Goal: Task Accomplishment & Management: Complete application form

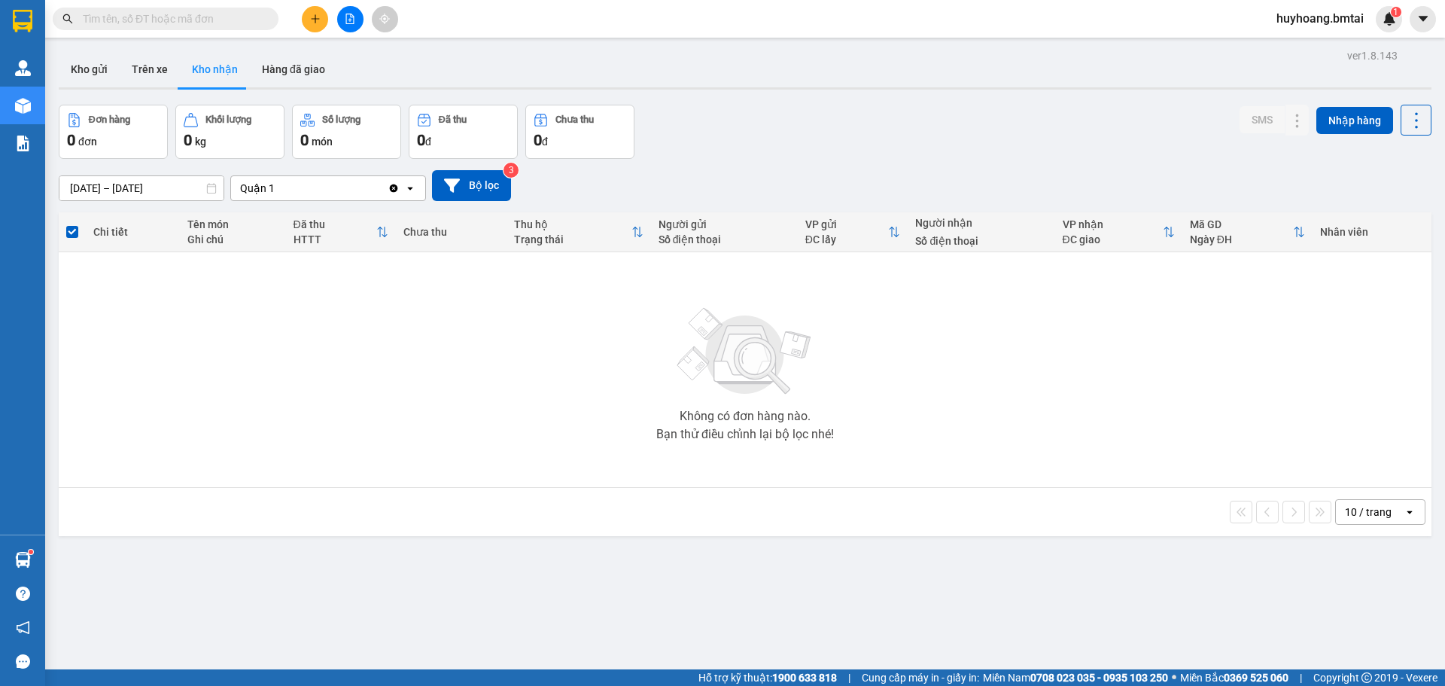
click at [322, 11] on button at bounding box center [315, 19] width 26 height 26
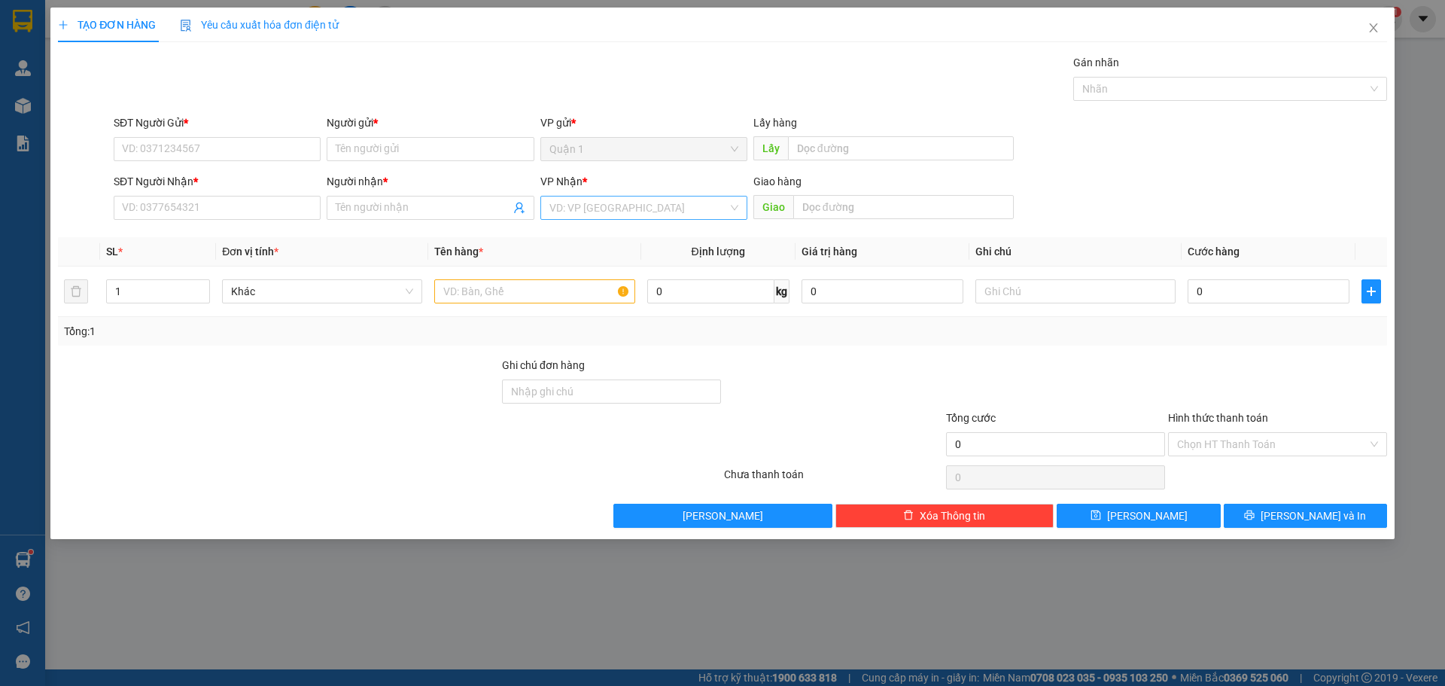
click at [621, 212] on input "search" at bounding box center [638, 207] width 178 height 23
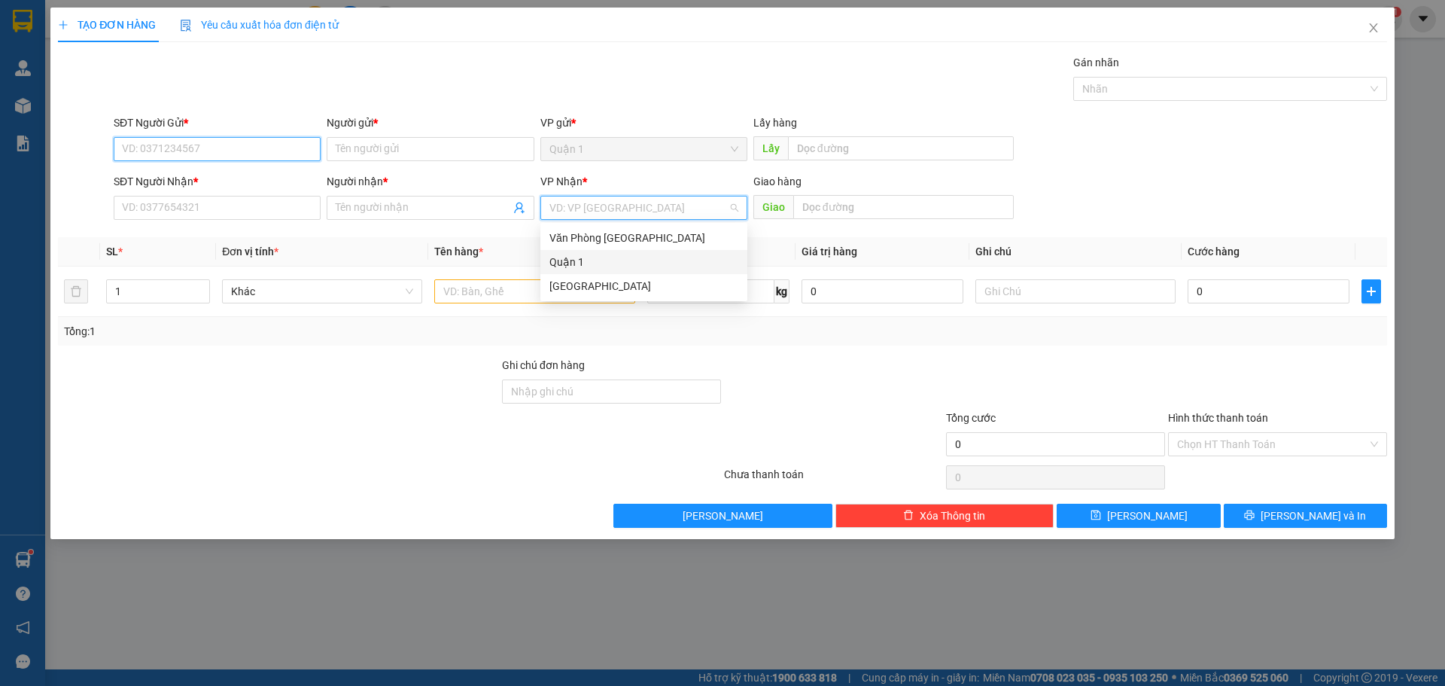
click at [192, 142] on input "SĐT Người Gửi *" at bounding box center [217, 149] width 207 height 24
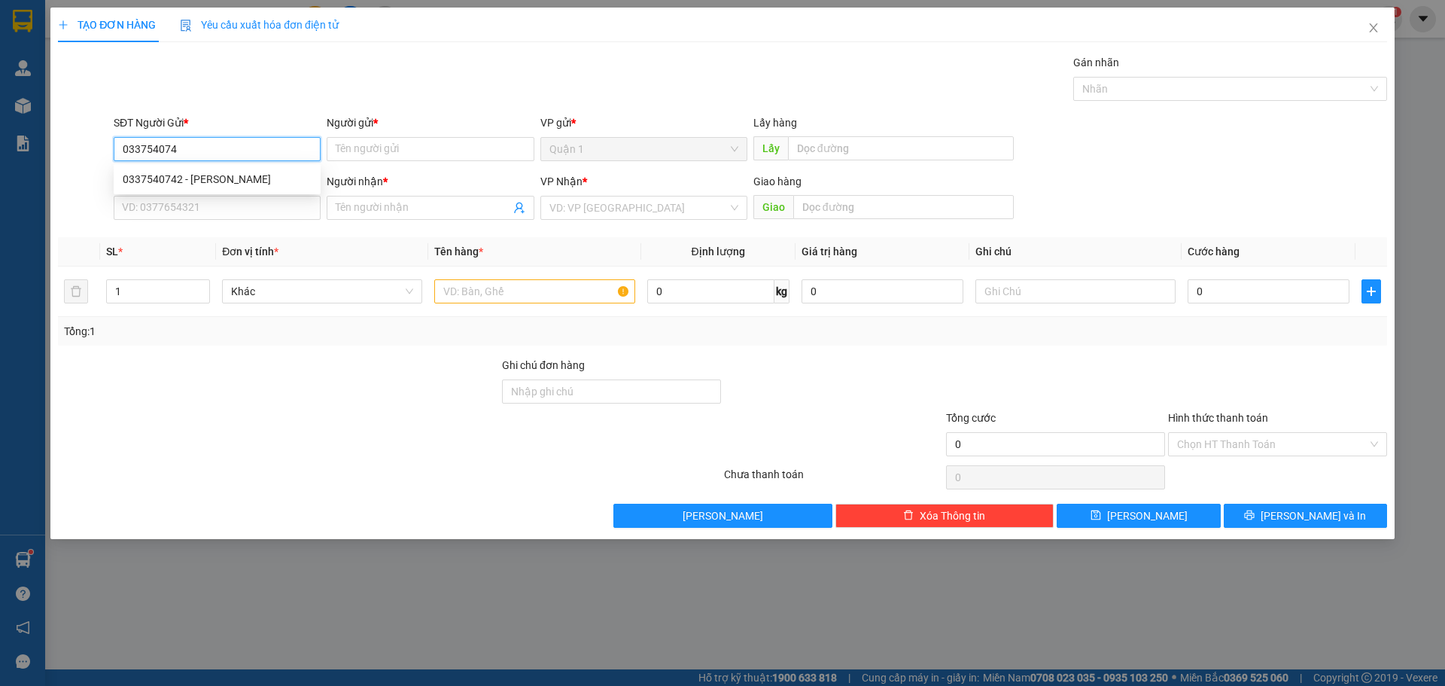
type input "0337540742"
click at [279, 184] on div "0337540742 - [PERSON_NAME]" at bounding box center [217, 179] width 189 height 17
type input "[PERSON_NAME]"
type input "0889293012"
type input "Anh Thư"
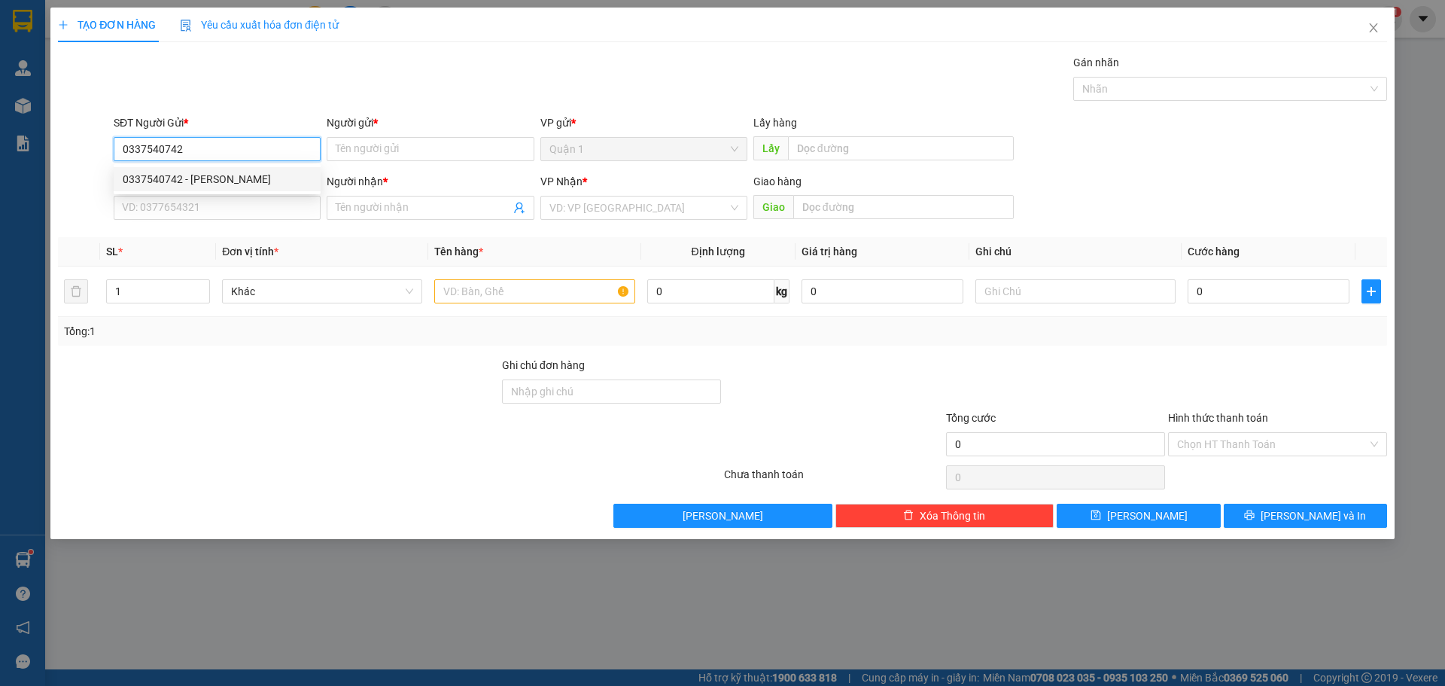
type input "đã ck 12/09"
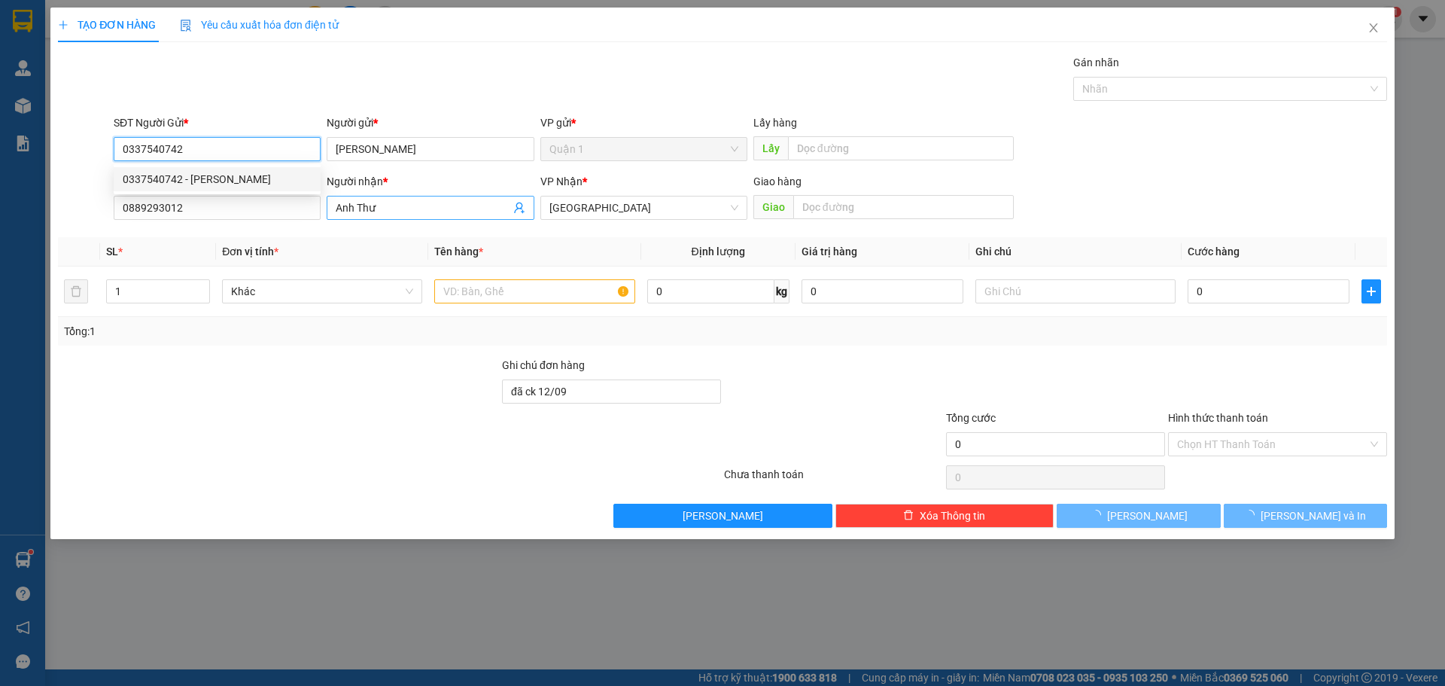
type input "40.000"
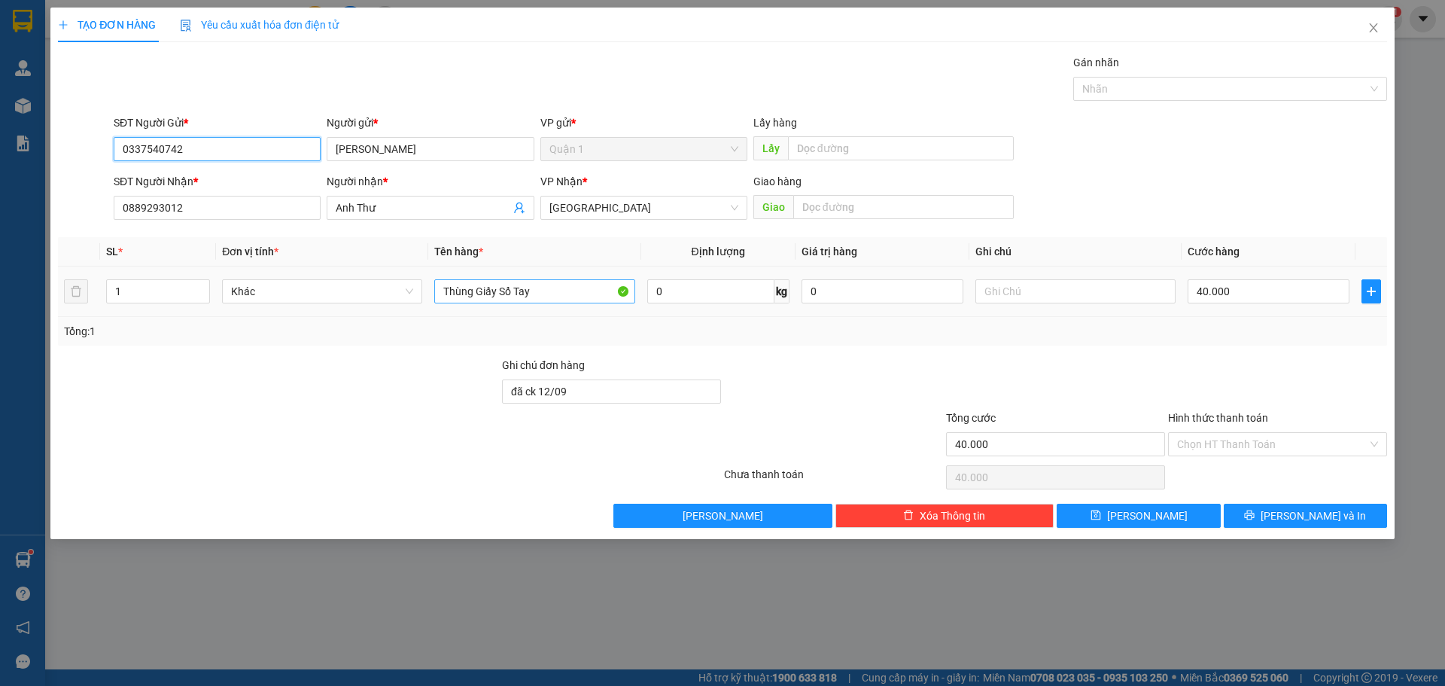
type input "0337540742"
drag, startPoint x: 555, startPoint y: 288, endPoint x: 130, endPoint y: 265, distance: 425.1
click at [151, 264] on table "SL * Đơn vị tính * Tên hàng * Định lượng Giá trị hàng Ghi chú Cước hàng 1 Khác …" at bounding box center [722, 277] width 1329 height 80
type input "THÙNG HỒ SƠ"
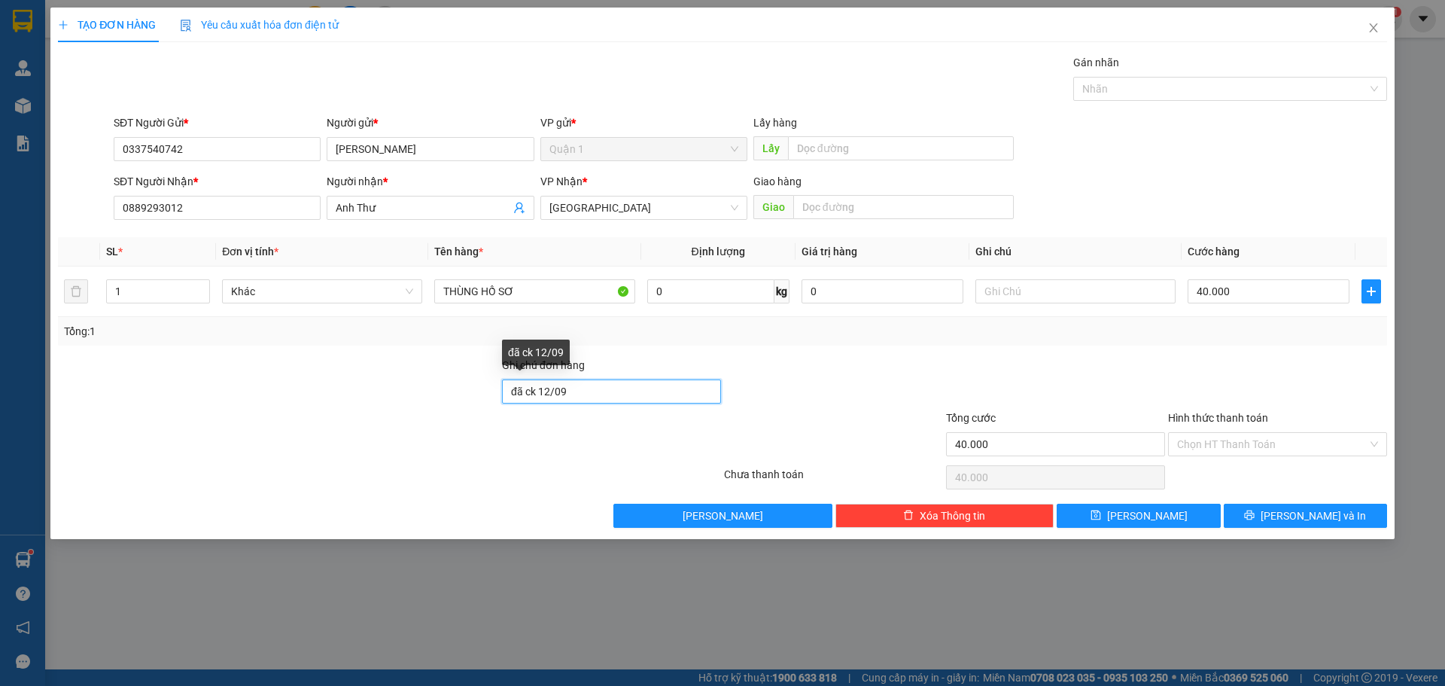
drag, startPoint x: 626, startPoint y: 398, endPoint x: 0, endPoint y: 406, distance: 626.3
click at [166, 370] on div "Ghi chú đơn hàng đã ck 12/09" at bounding box center [722, 383] width 1332 height 53
click at [675, 357] on div "Ghi chú đơn hàng" at bounding box center [611, 368] width 219 height 23
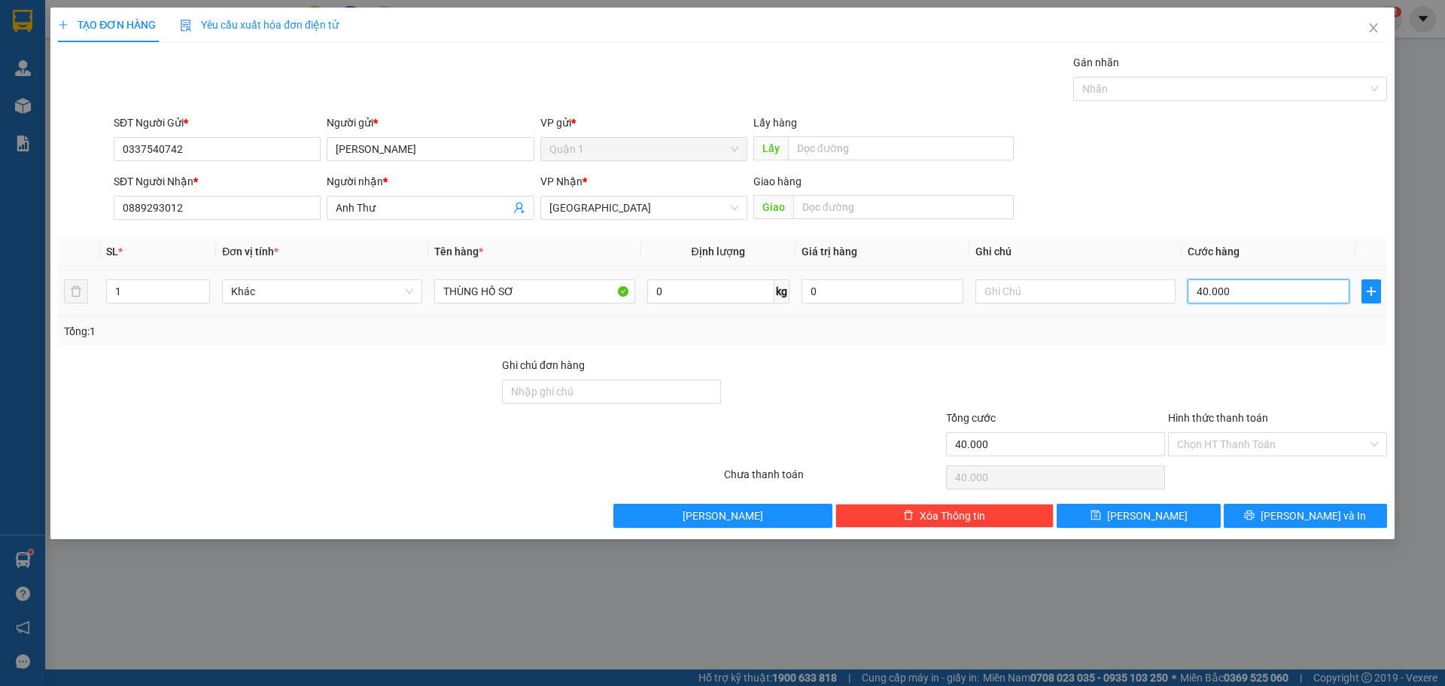
click at [1291, 285] on input "40.000" at bounding box center [1269, 291] width 162 height 24
type input "5"
type input "50"
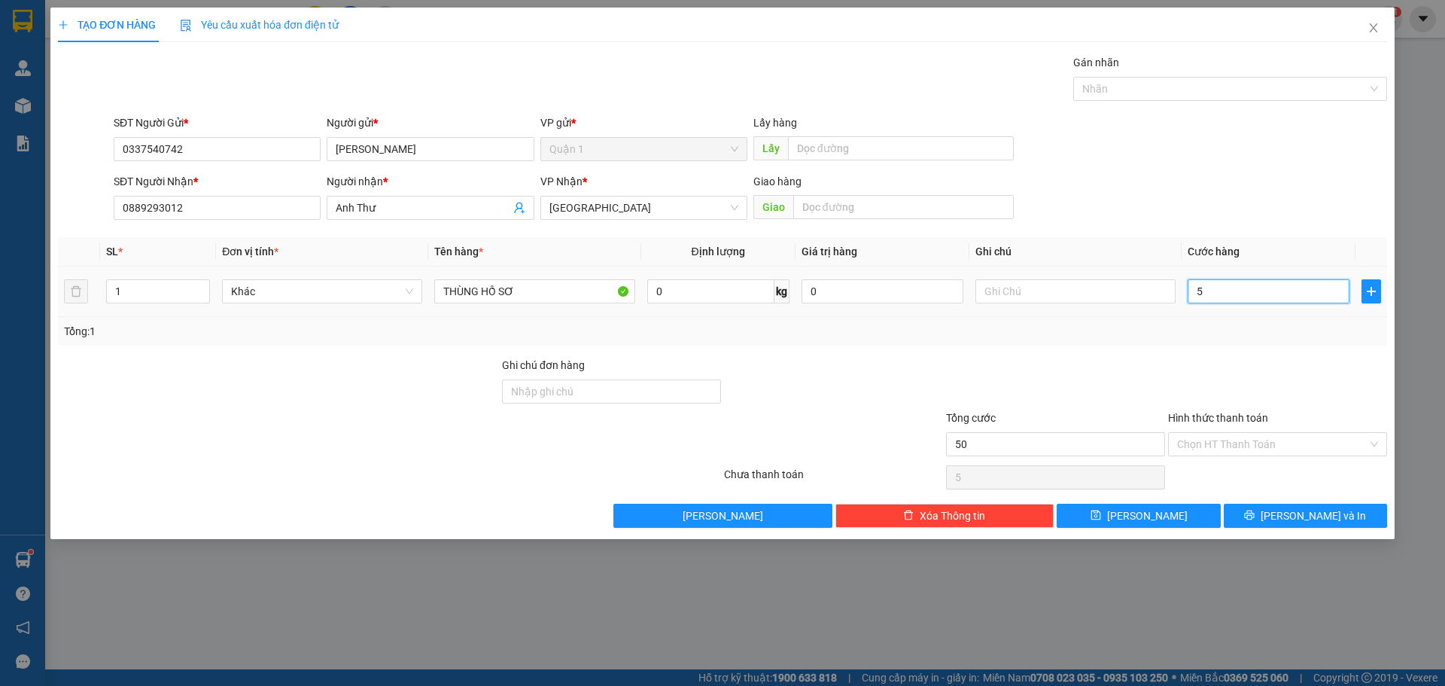
type input "50"
type input "500"
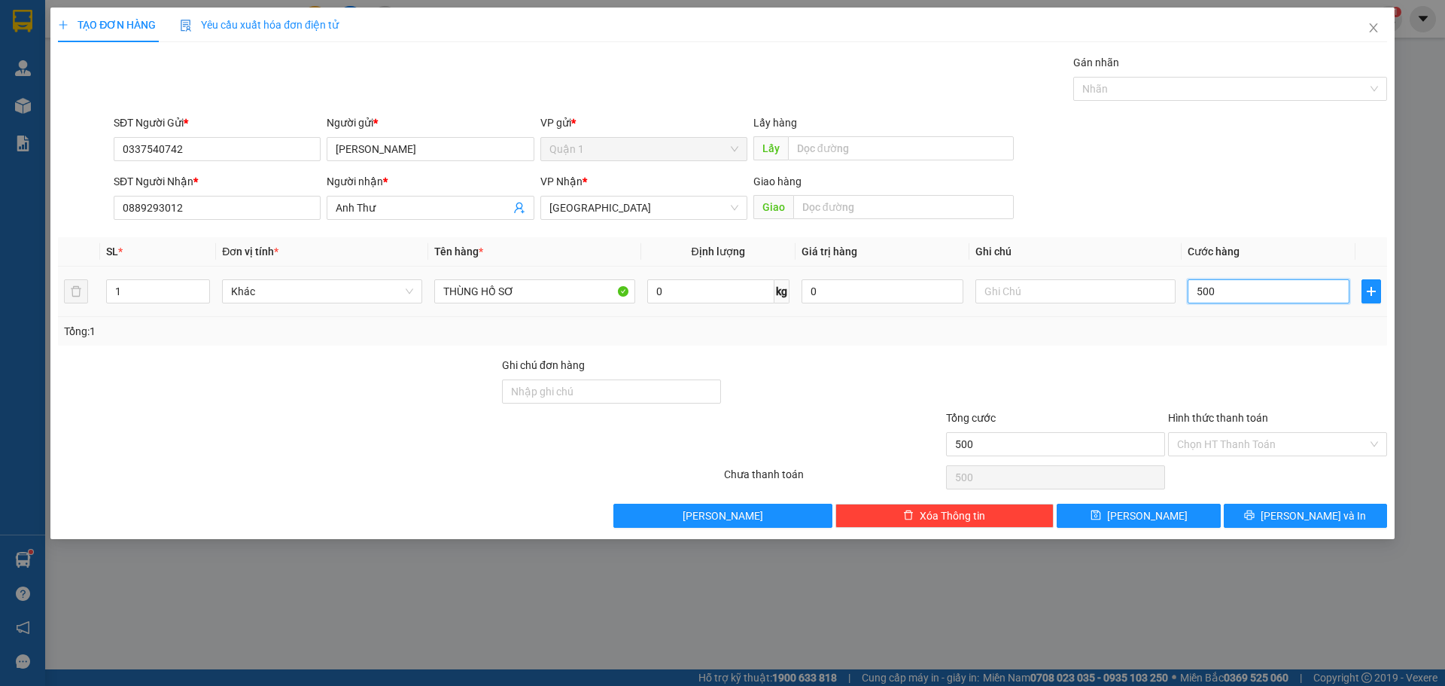
type input "5.000"
type input "50.000"
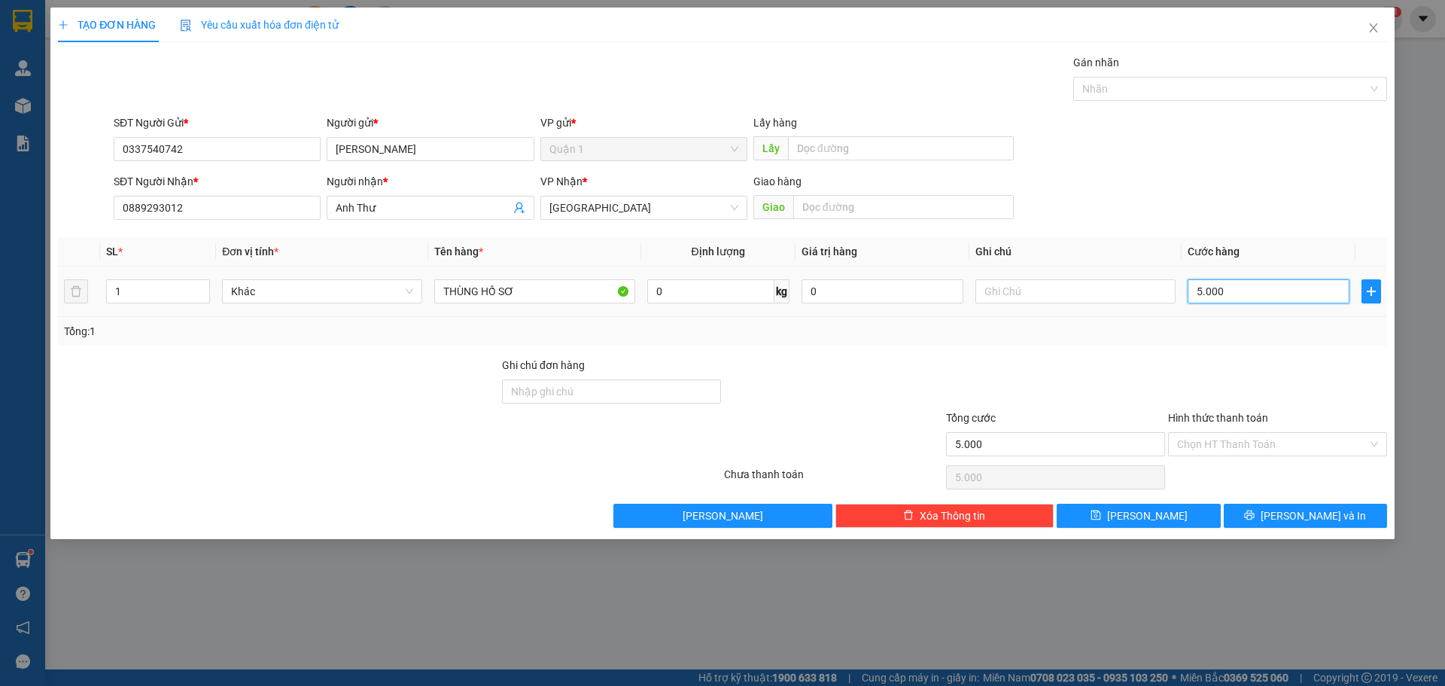
type input "50.000"
type input "500.000"
type input "50.000"
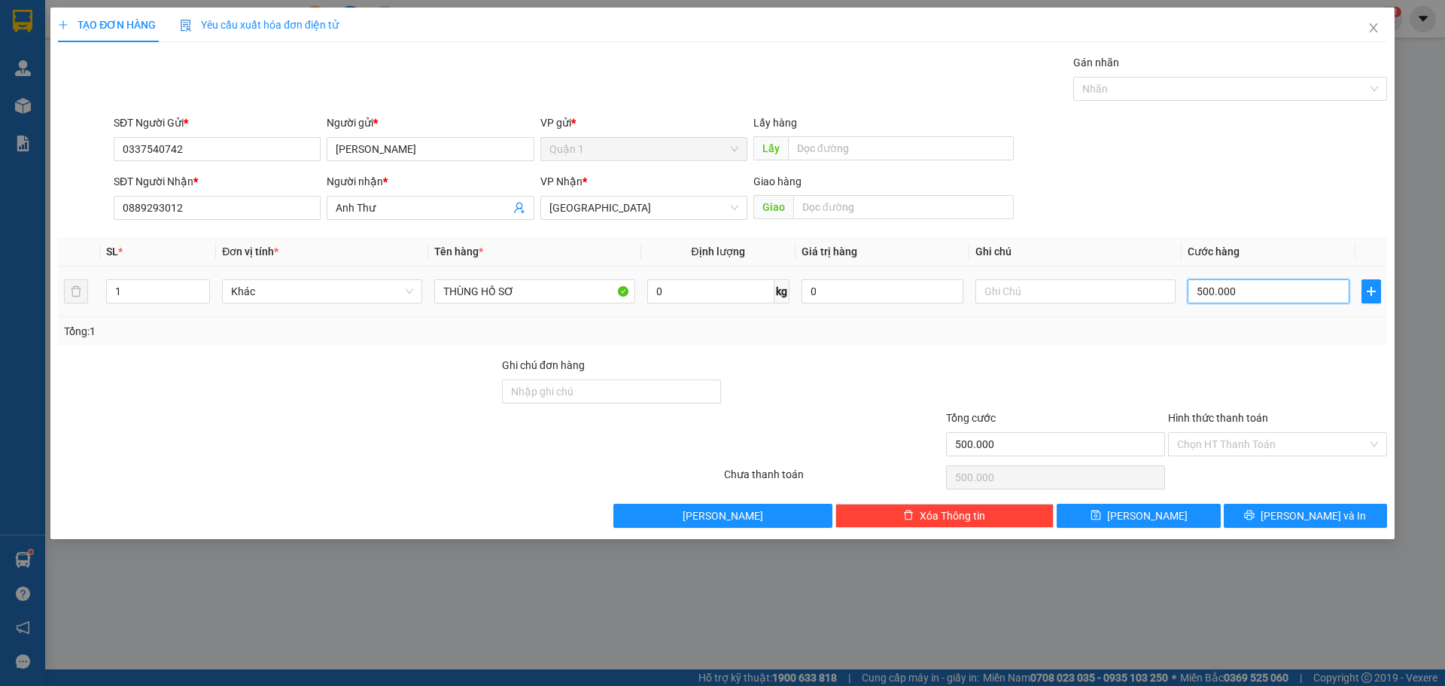
type input "50.000"
click at [1255, 514] on icon "printer" at bounding box center [1249, 515] width 11 height 11
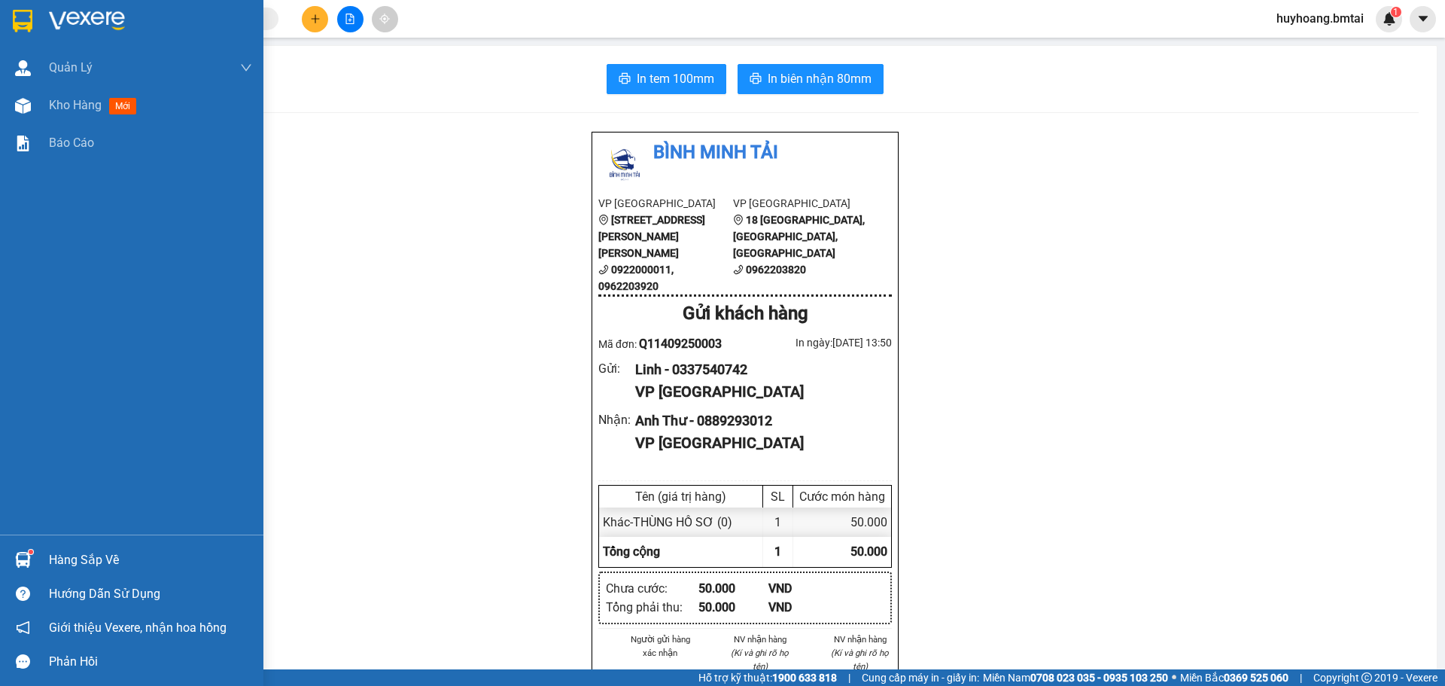
click at [32, 11] on img at bounding box center [23, 21] width 20 height 23
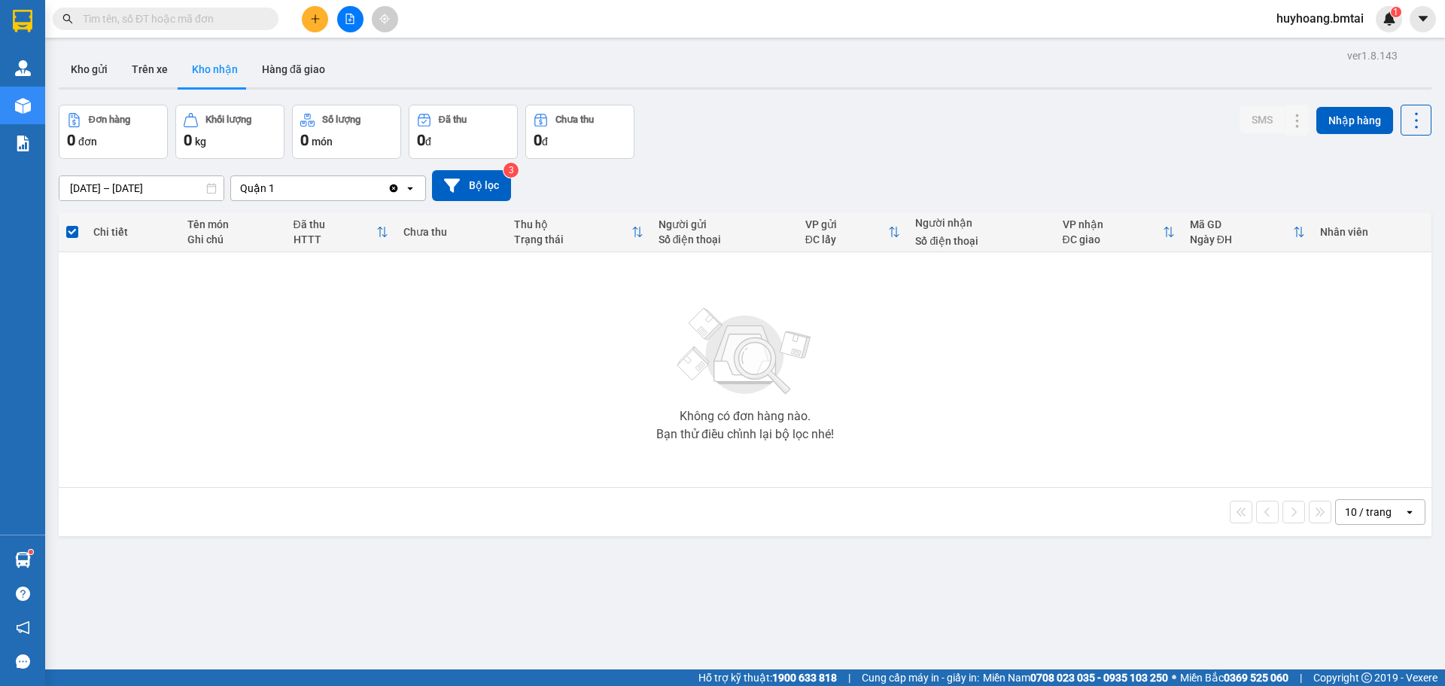
drag, startPoint x: 537, startPoint y: 56, endPoint x: 189, endPoint y: 67, distance: 347.9
click at [530, 57] on div "Kho gửi Trên xe Kho nhận Hàng đã giao" at bounding box center [745, 71] width 1373 height 40
click at [107, 64] on button "Kho gửi" at bounding box center [89, 69] width 61 height 36
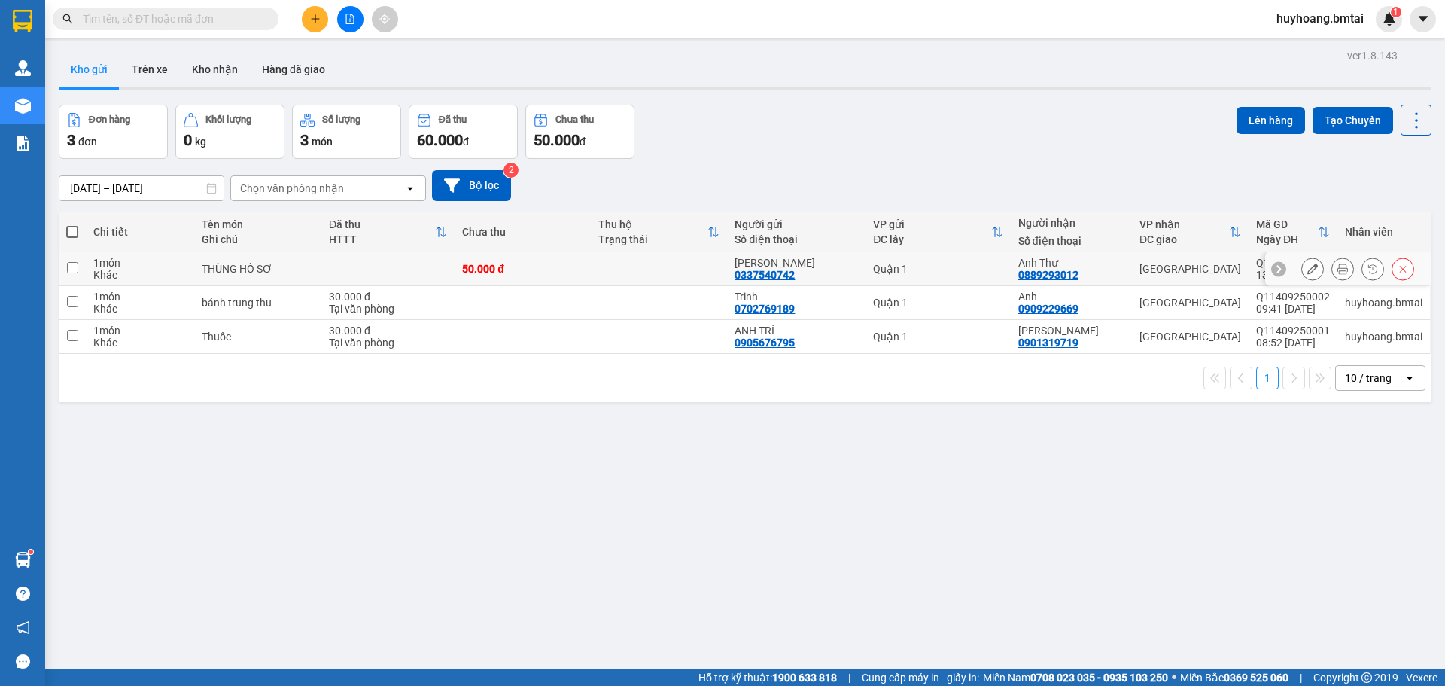
click at [717, 265] on td at bounding box center [659, 269] width 136 height 34
checkbox input "true"
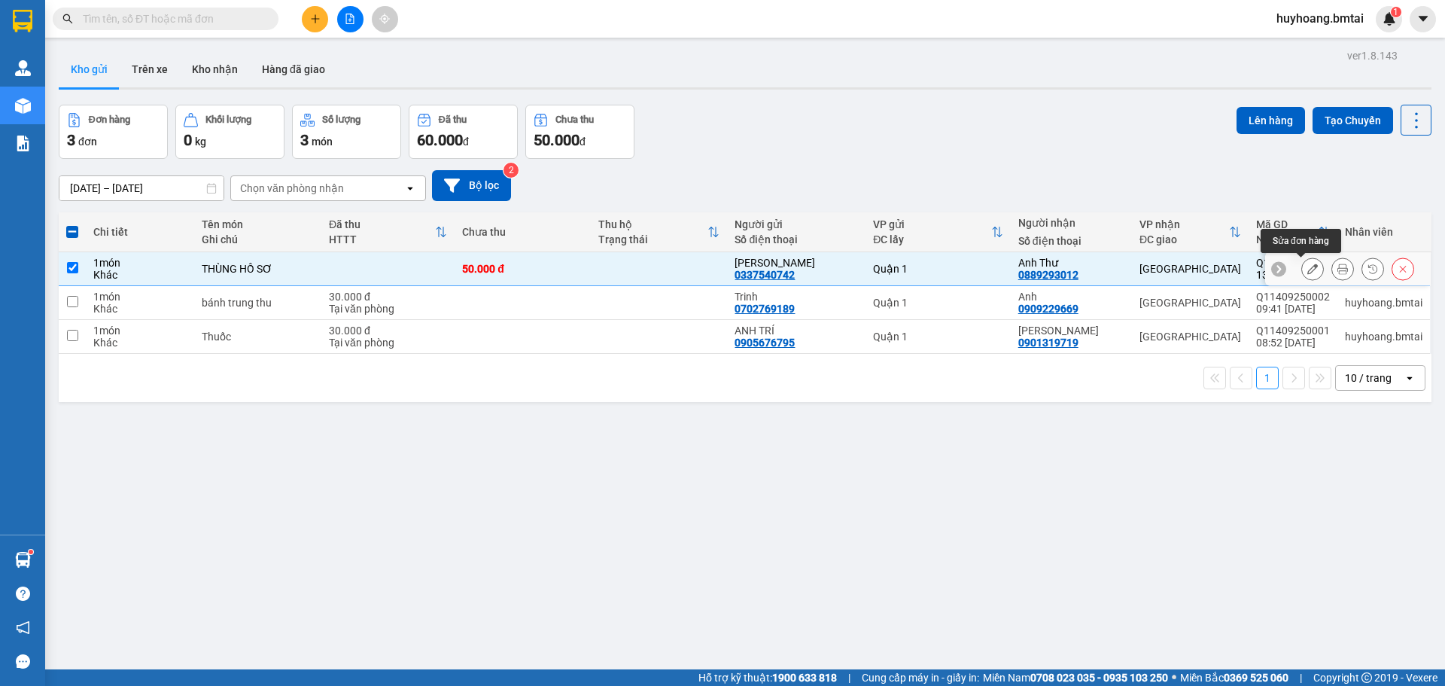
click at [1302, 261] on button at bounding box center [1312, 269] width 21 height 26
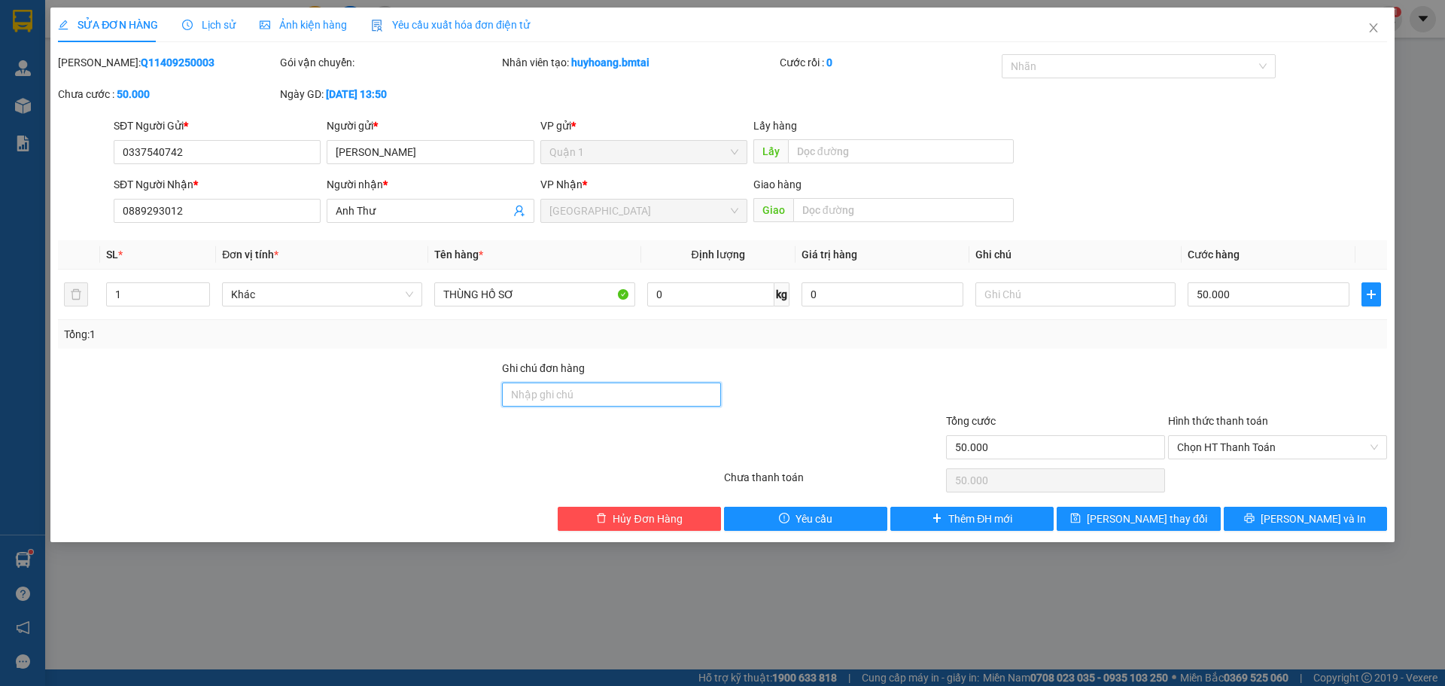
click at [563, 384] on input "Ghi chú đơn hàng" at bounding box center [611, 394] width 219 height 24
type input "d"
click at [1230, 447] on span "Chọn HT Thanh Toán" at bounding box center [1277, 447] width 201 height 23
type input "đã ck 14/09"
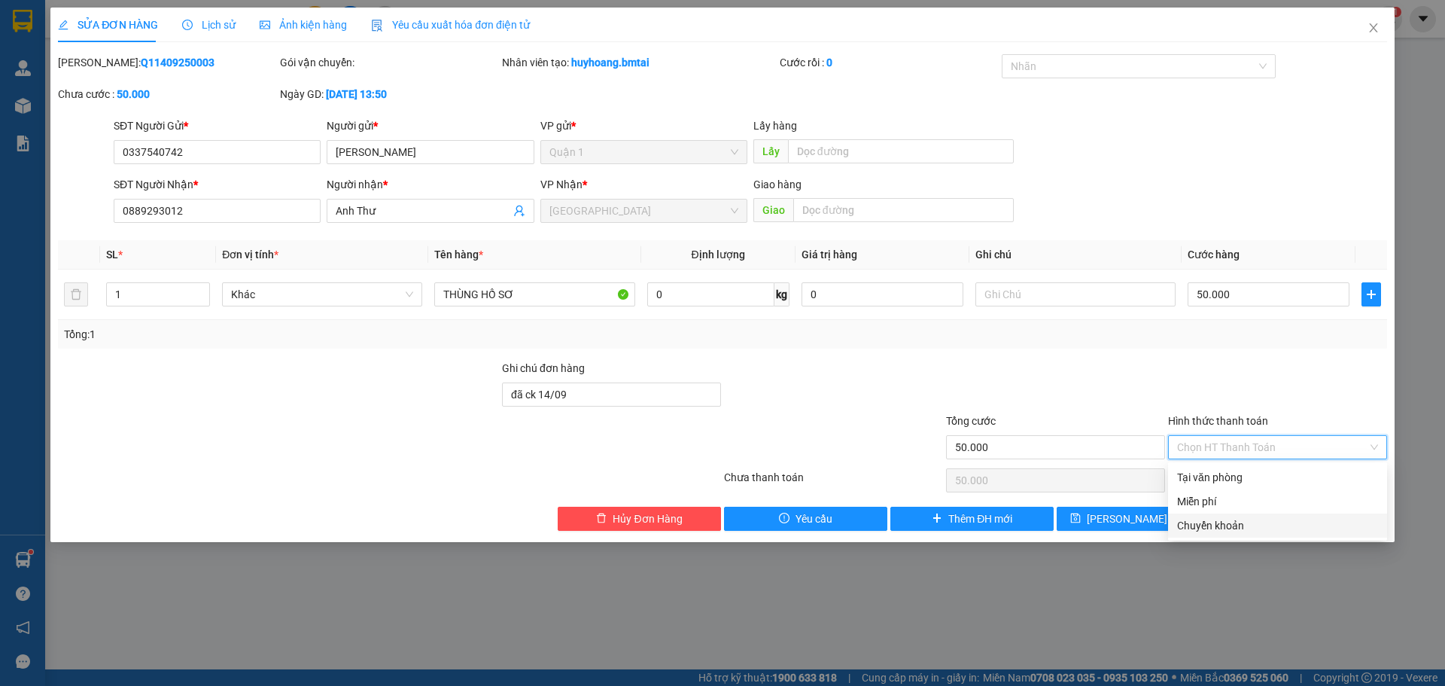
click at [1225, 519] on div "Chuyển khoản" at bounding box center [1277, 525] width 201 height 17
type input "0"
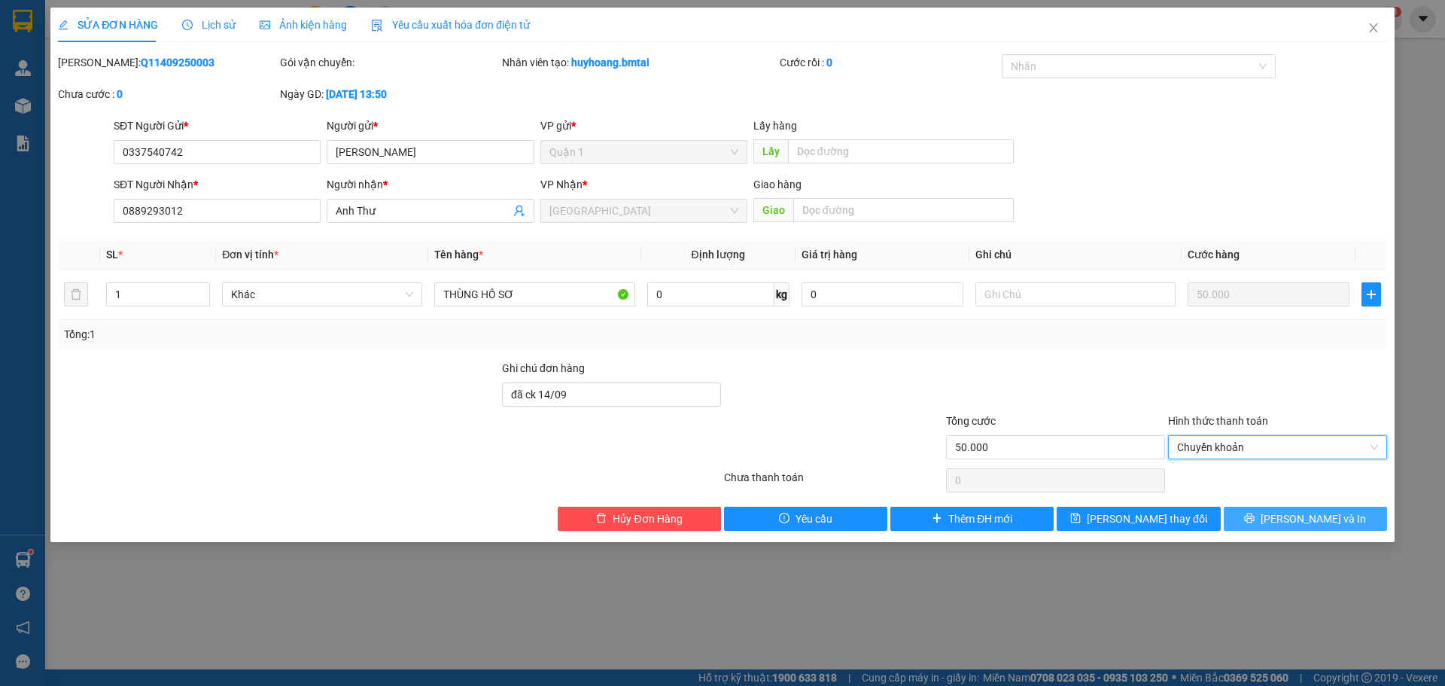
click at [1319, 530] on button "[PERSON_NAME] và In" at bounding box center [1305, 519] width 163 height 24
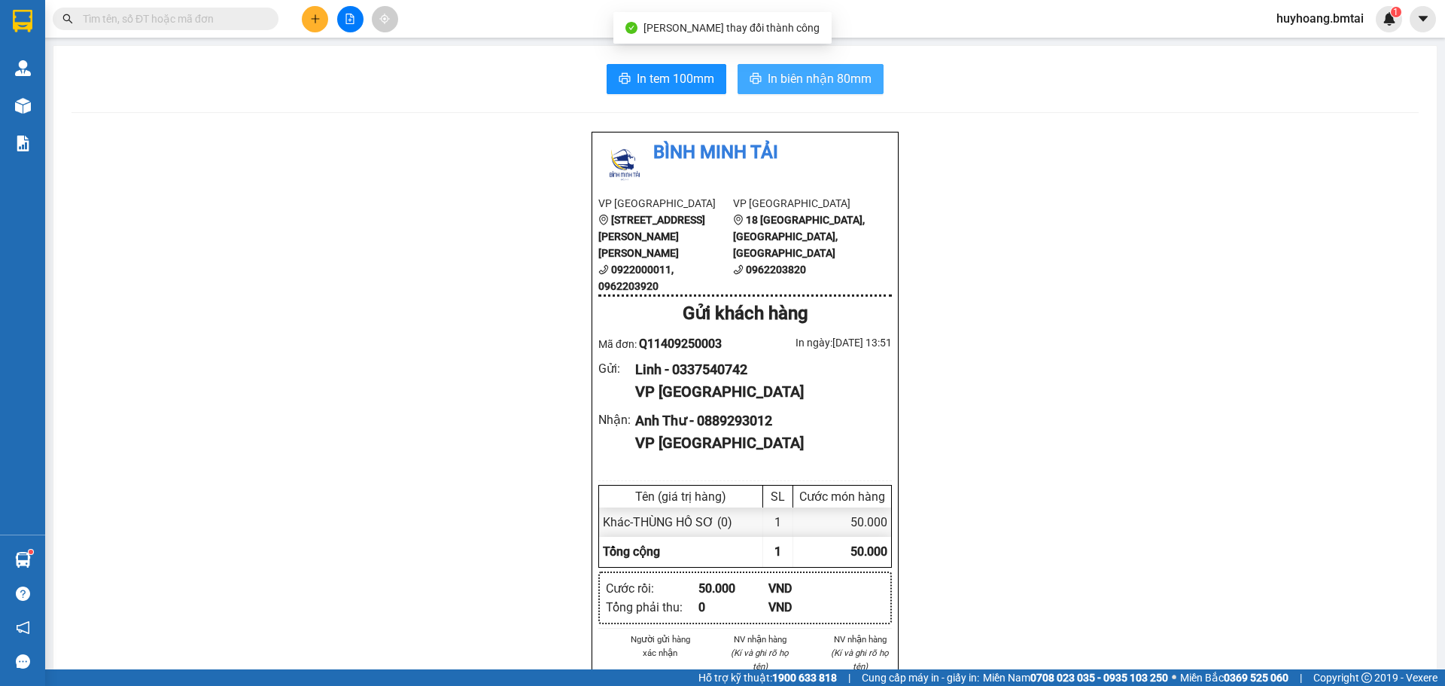
click at [831, 71] on span "In biên nhận 80mm" at bounding box center [820, 78] width 104 height 19
